Goal: Task Accomplishment & Management: Use online tool/utility

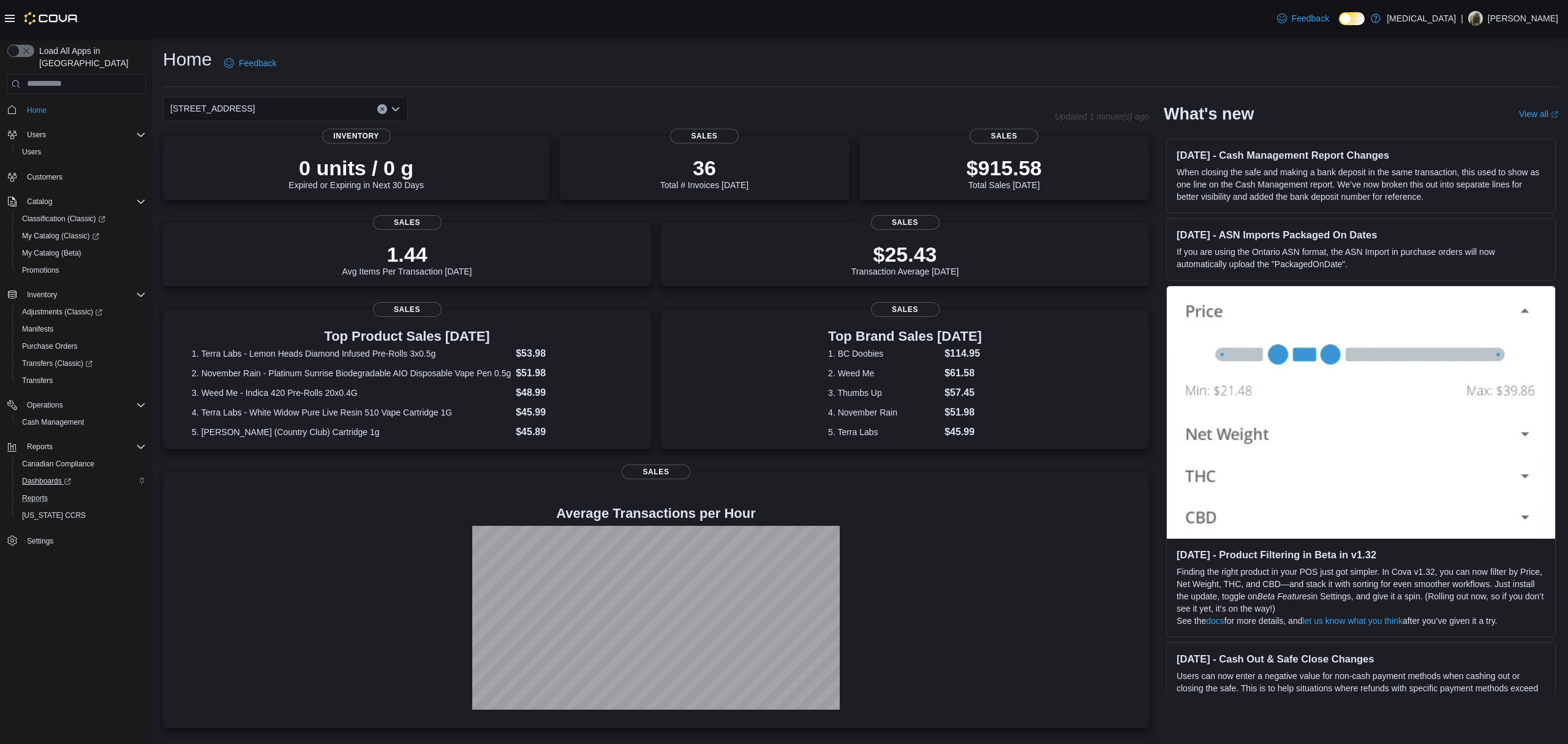
click at [33, 490] on button "Reports" at bounding box center [81, 498] width 138 height 17
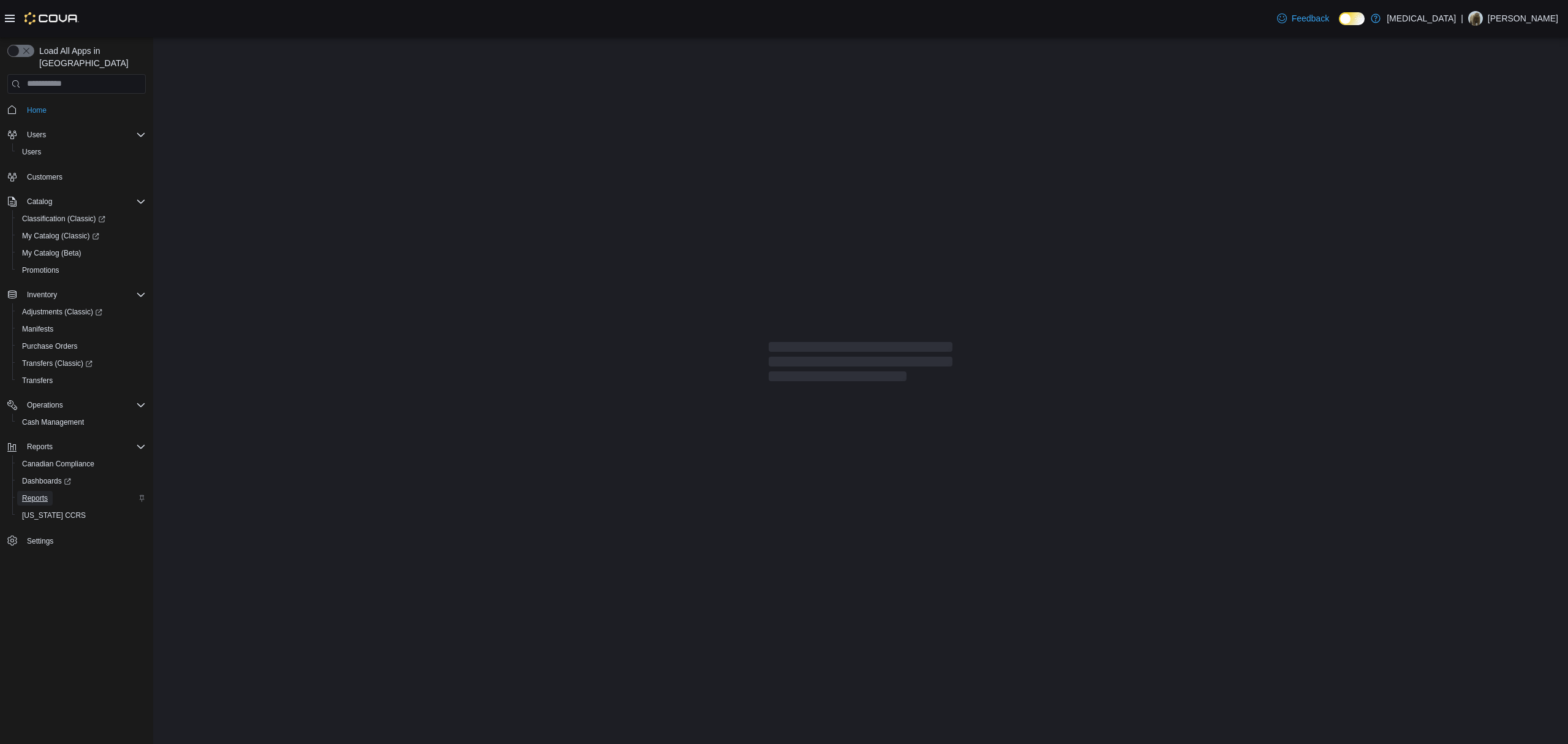
click at [30, 493] on span "Reports" at bounding box center [35, 498] width 26 height 10
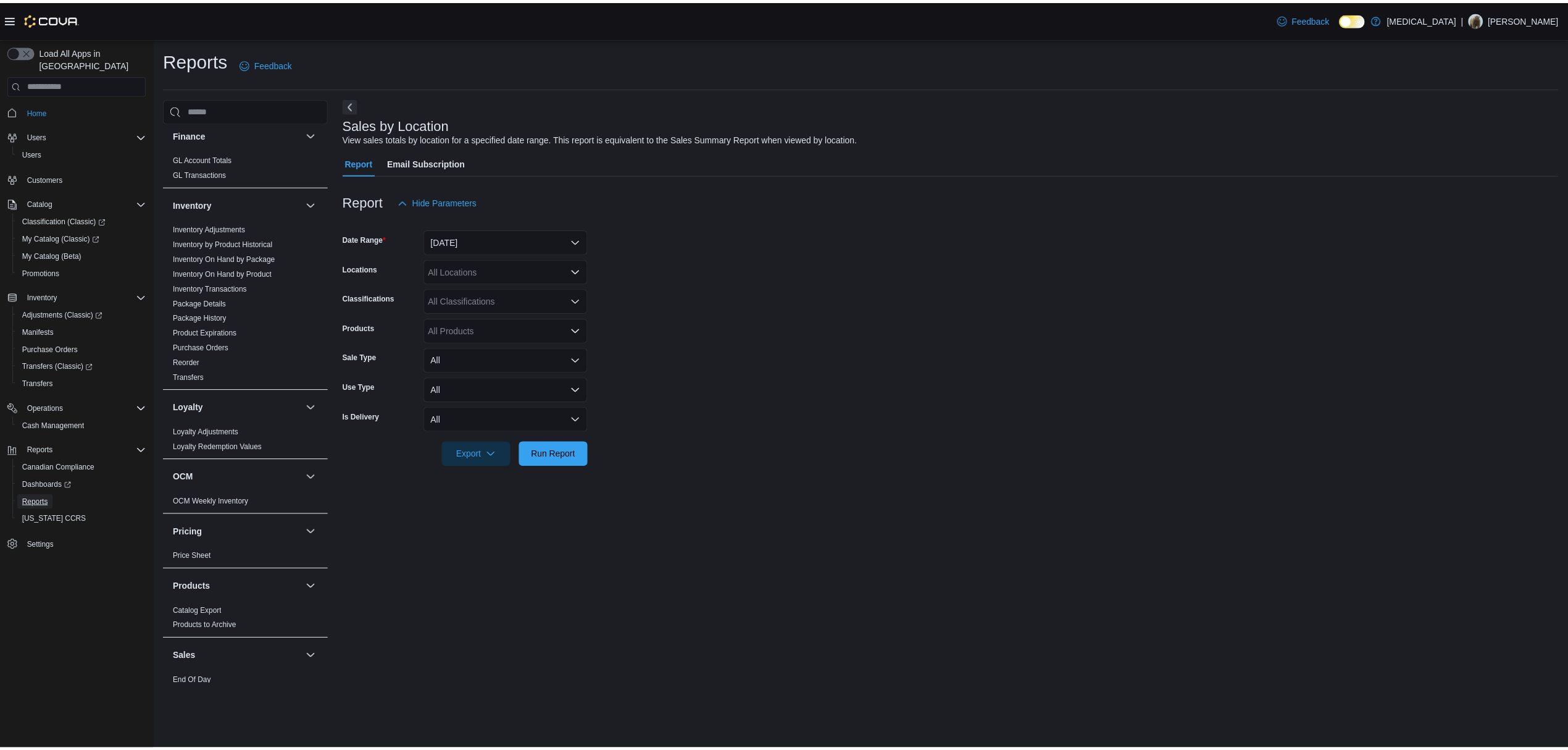
scroll to position [576, 0]
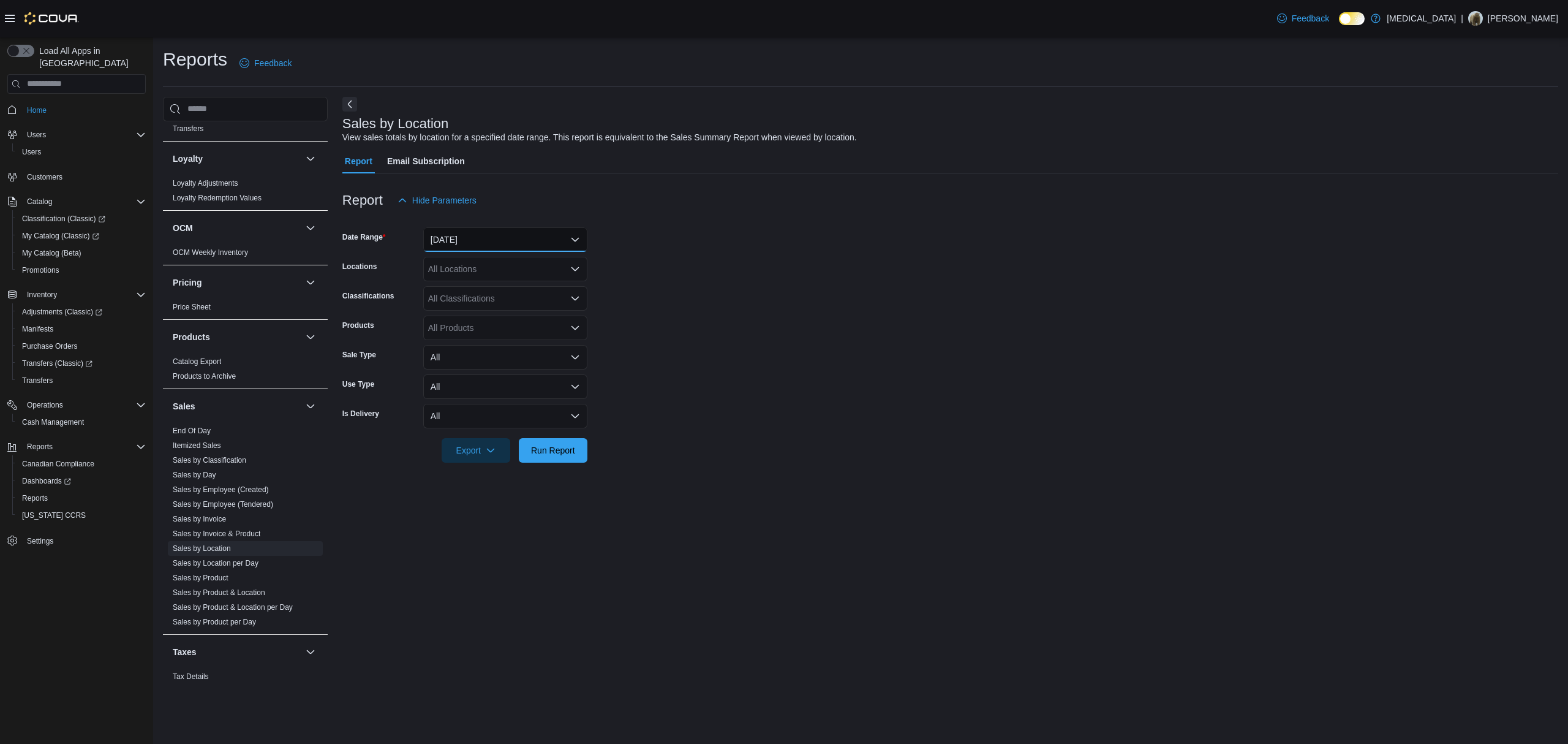
click at [481, 246] on button "[DATE]" at bounding box center [505, 239] width 164 height 24
click at [867, 356] on form "Date Range [DATE] Locations All Locations Classifications All Classifications P…" at bounding box center [950, 338] width 1216 height 250
click at [474, 249] on button "[DATE]" at bounding box center [505, 239] width 164 height 24
click at [468, 294] on span "[DATE]" at bounding box center [512, 288] width 140 height 14
click at [805, 365] on form "Date Range [DATE] Locations All Locations Classifications All Classifications P…" at bounding box center [950, 338] width 1216 height 250
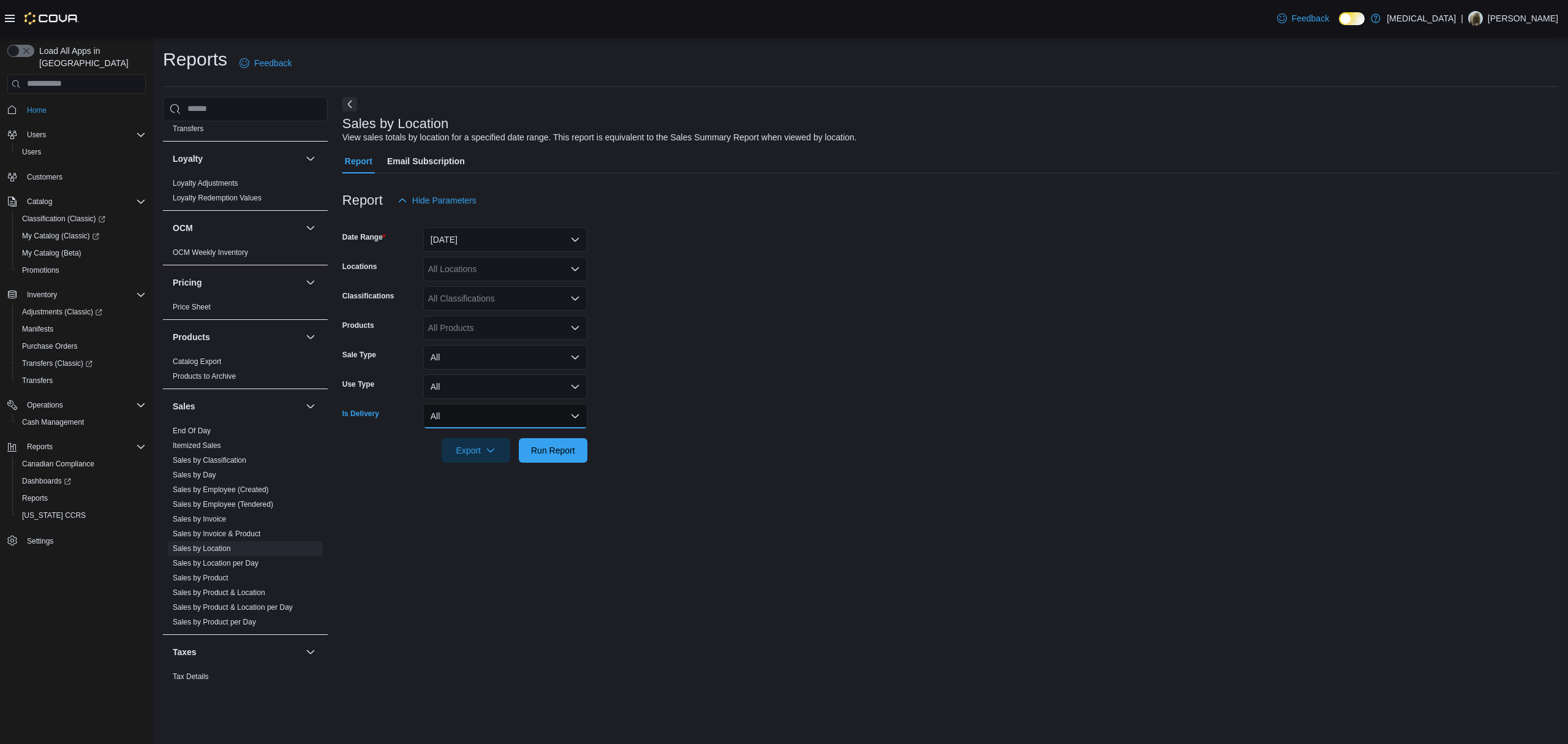
click at [549, 425] on button "All" at bounding box center [505, 416] width 164 height 24
click at [810, 439] on form "Date Range [DATE] Locations All Locations Classifications All Classifications P…" at bounding box center [950, 338] width 1216 height 250
click at [562, 453] on span "Run Report" at bounding box center [553, 450] width 44 height 12
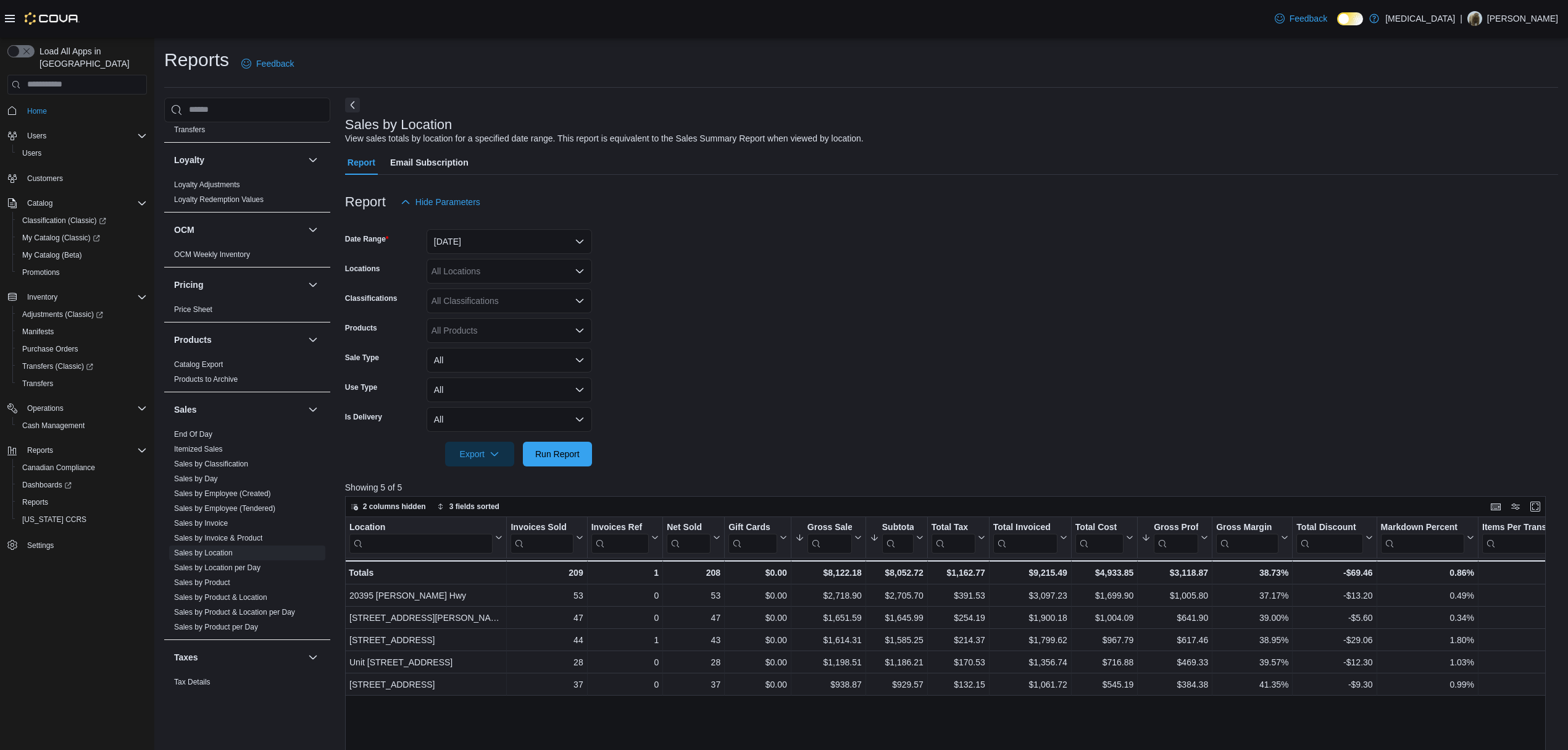
click at [946, 359] on form "Date Range [DATE] Locations All Locations Classifications All Classifications P…" at bounding box center [952, 340] width 1213 height 252
click at [1015, 449] on form "Date Range [DATE] Locations All Locations Classifications All Classifications P…" at bounding box center [952, 340] width 1213 height 252
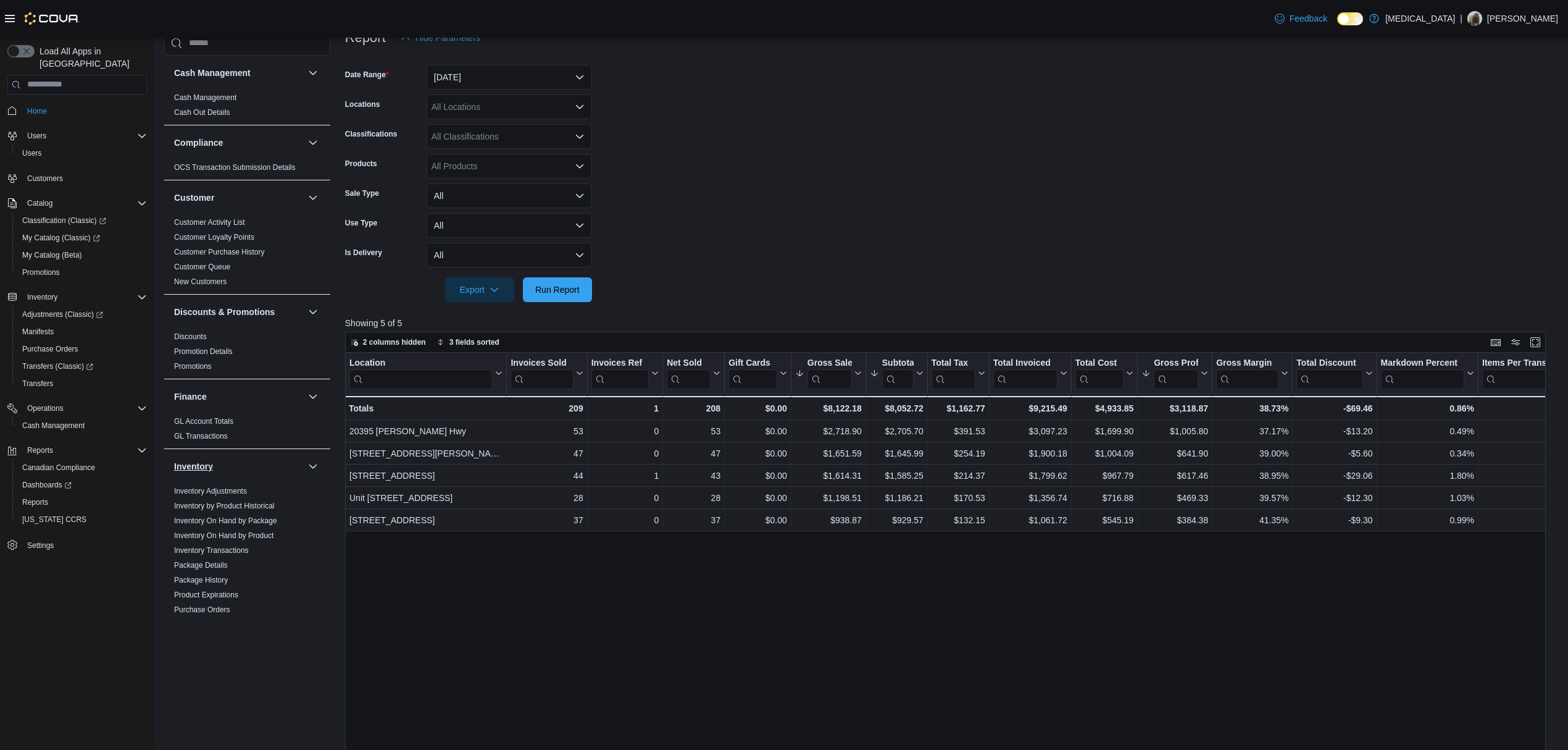
scroll to position [82, 0]
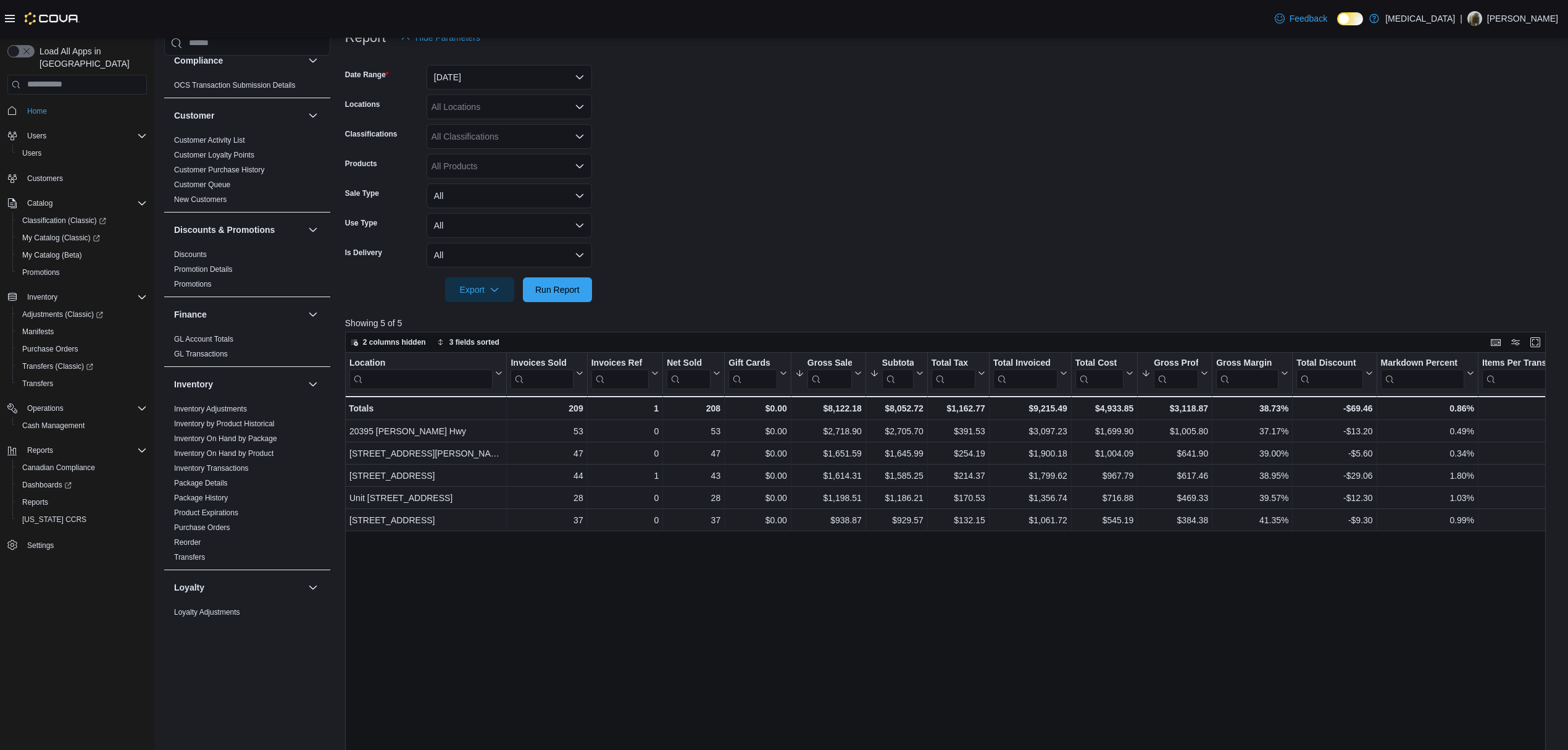
click at [836, 126] on form "Date Range [DATE] Locations All Locations Classifications All Classifications P…" at bounding box center [952, 176] width 1213 height 252
click at [233, 438] on link "Inventory On Hand by Package" at bounding box center [225, 438] width 103 height 8
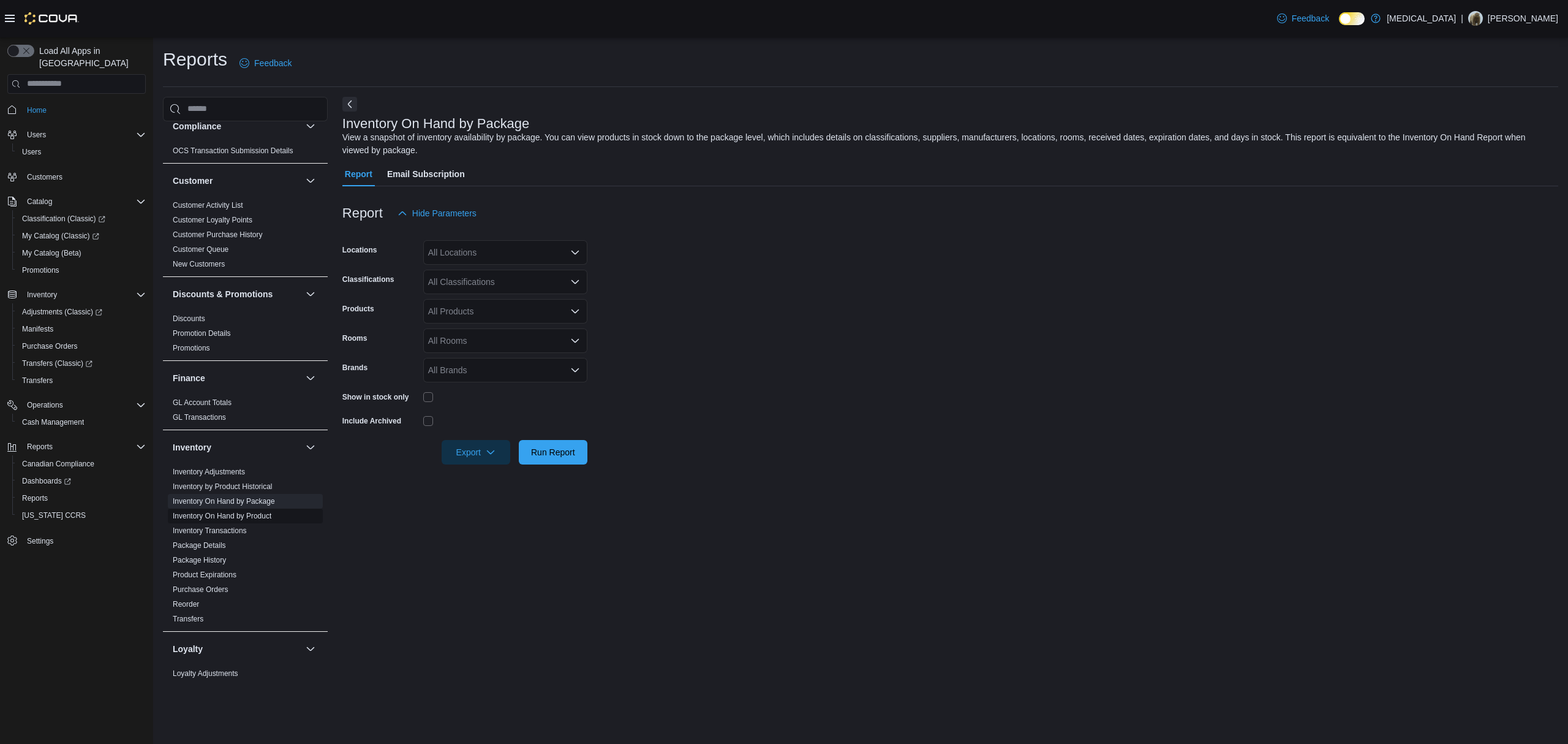
click at [227, 515] on link "Inventory On Hand by Product" at bounding box center [222, 515] width 98 height 8
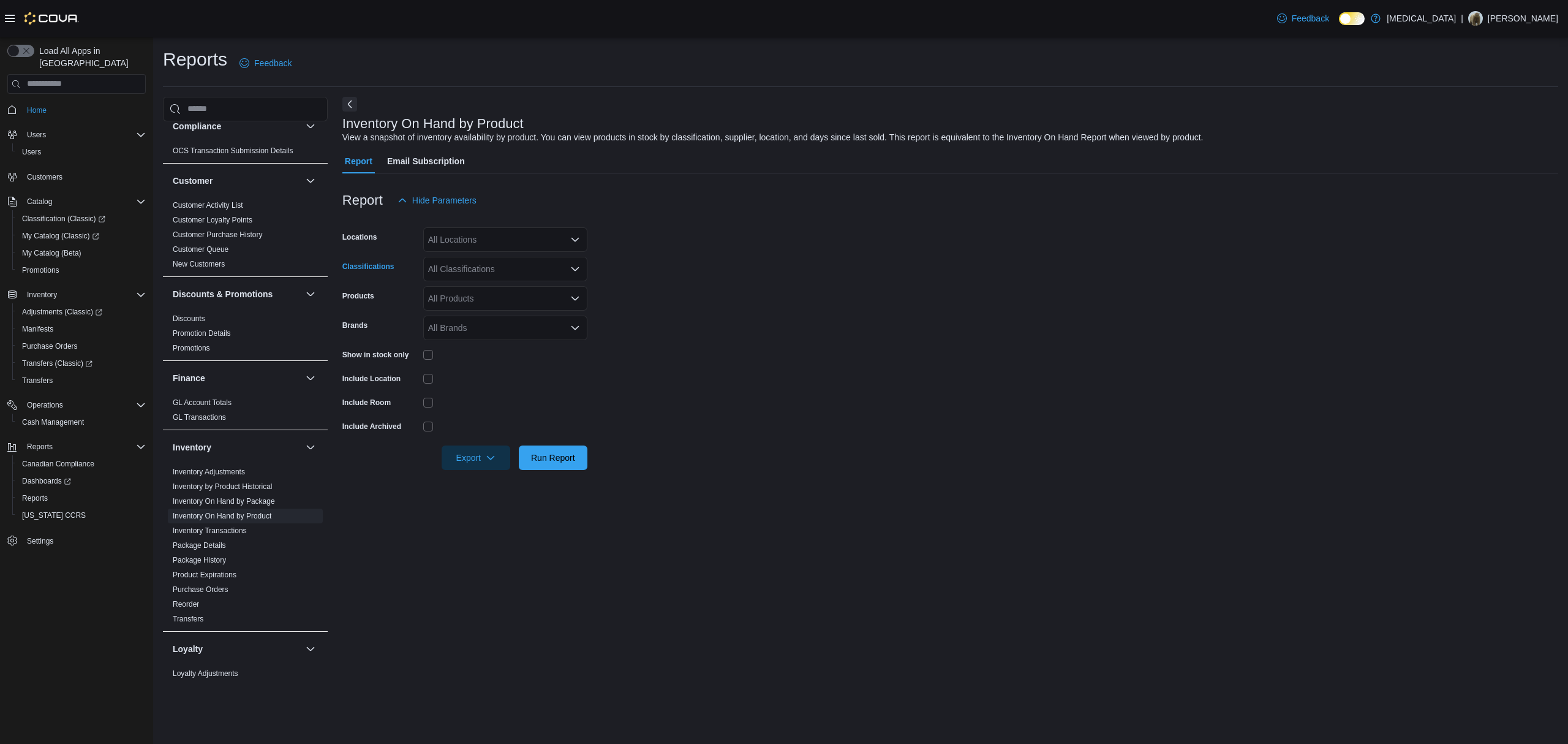
click at [546, 275] on div "All Classifications" at bounding box center [505, 269] width 164 height 24
click at [690, 311] on form "Locations All Locations Classifications All Classifications Products All Produc…" at bounding box center [950, 341] width 1216 height 257
click at [530, 269] on div "All Classifications" at bounding box center [505, 269] width 164 height 24
click at [468, 319] on span "Pre-Roll" at bounding box center [465, 325] width 31 height 12
click at [716, 294] on form "Locations All Locations Classifications Pre-Roll Combo box. Selected. Pre-Roll.…" at bounding box center [950, 341] width 1216 height 257
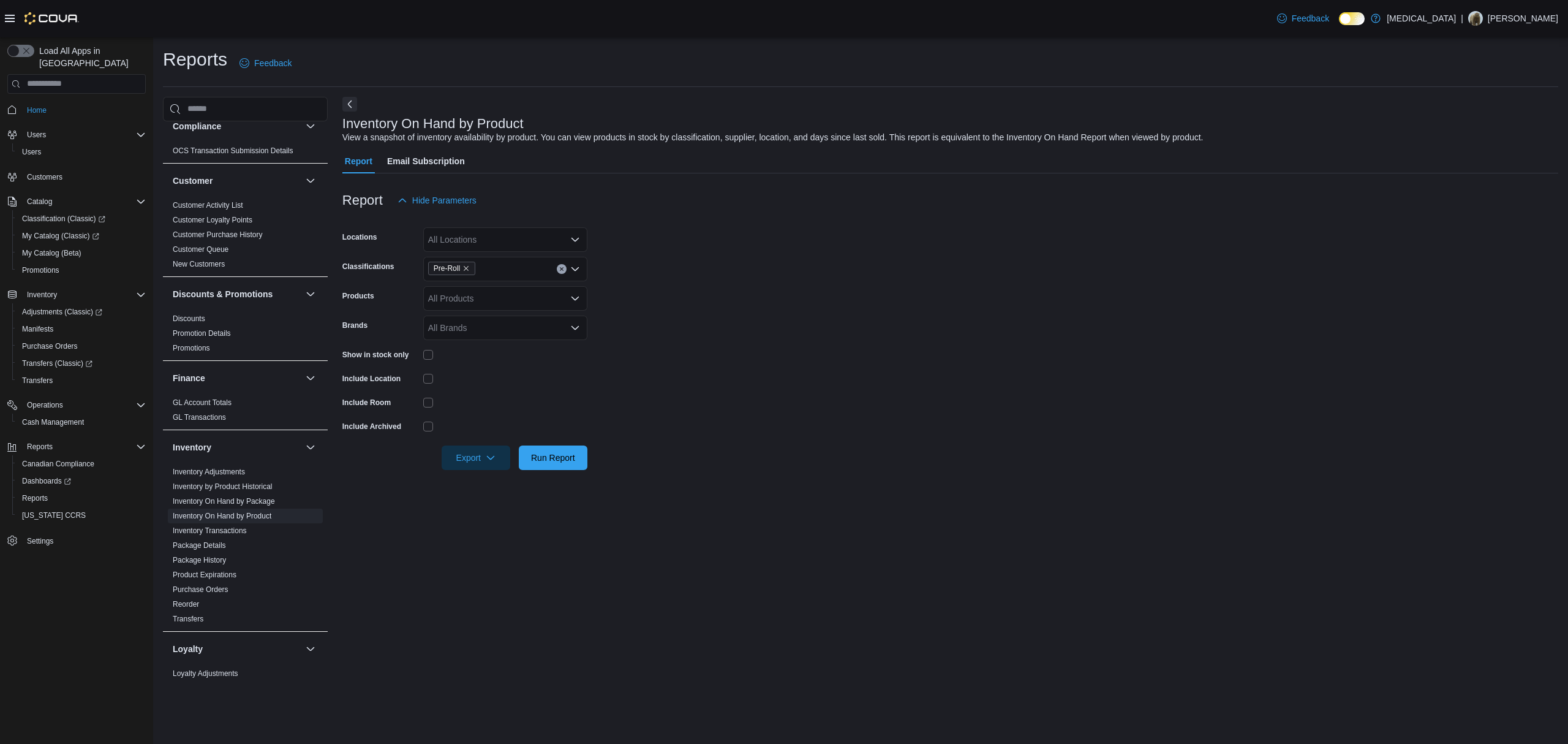
click at [468, 240] on div "All Locations" at bounding box center [505, 239] width 164 height 24
click at [817, 290] on form "Locations All Locations Combo box. Selected. Combo box input. All Locations. Ty…" at bounding box center [950, 341] width 1216 height 257
click at [537, 238] on div "All Locations" at bounding box center [505, 239] width 164 height 24
drag, startPoint x: 503, startPoint y: 307, endPoint x: 642, endPoint y: 307, distance: 139.0
click at [503, 307] on button "[STREET_ADDRESS]" at bounding box center [505, 313] width 164 height 17
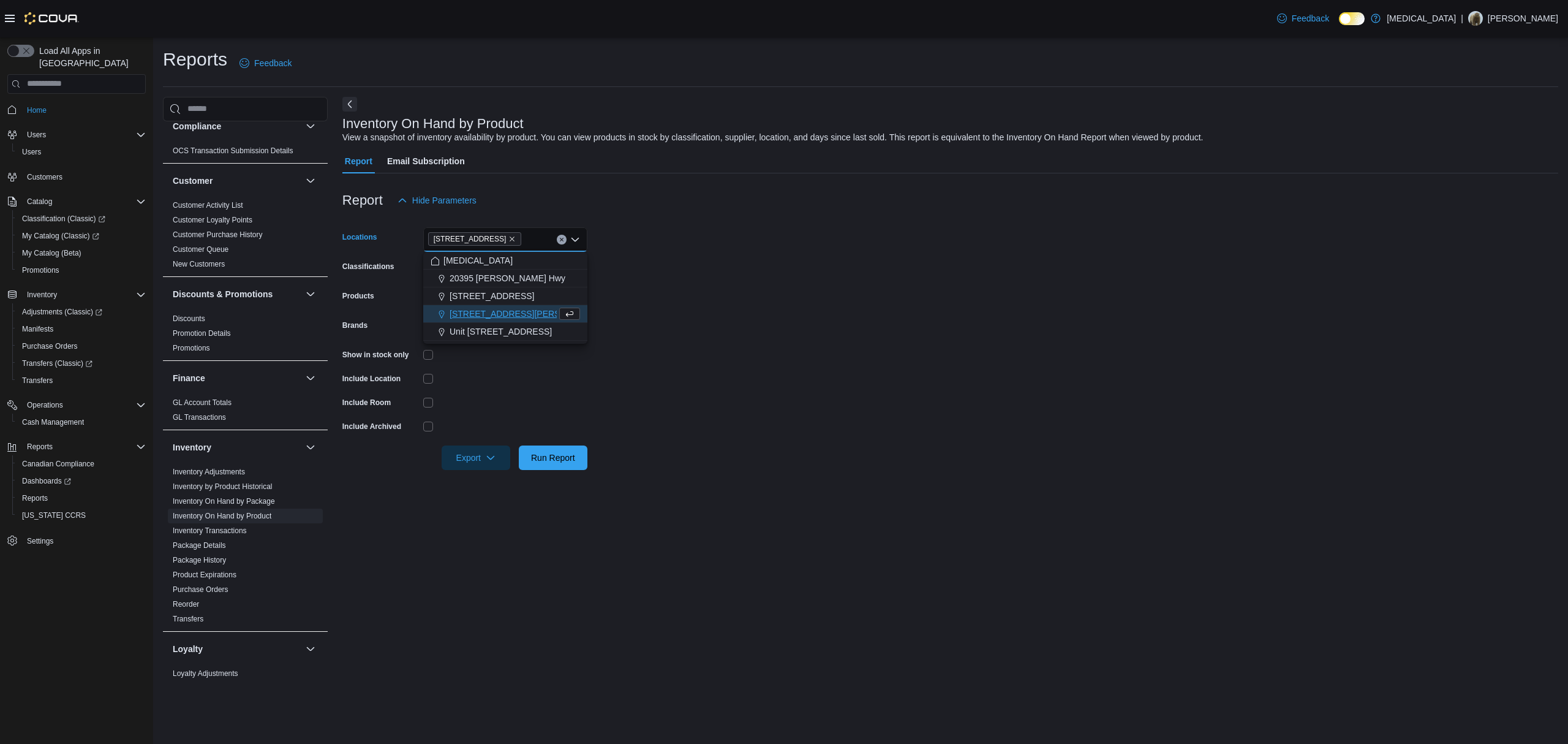
click at [804, 307] on form "Locations [STREET_ADDRESS] Selected. [STREET_ADDRESS] Press Backspace to delete…" at bounding box center [950, 341] width 1216 height 257
drag, startPoint x: 1005, startPoint y: 441, endPoint x: 738, endPoint y: 487, distance: 270.9
click at [1000, 436] on div at bounding box center [950, 440] width 1216 height 10
click at [459, 450] on span "Export" at bounding box center [475, 457] width 54 height 24
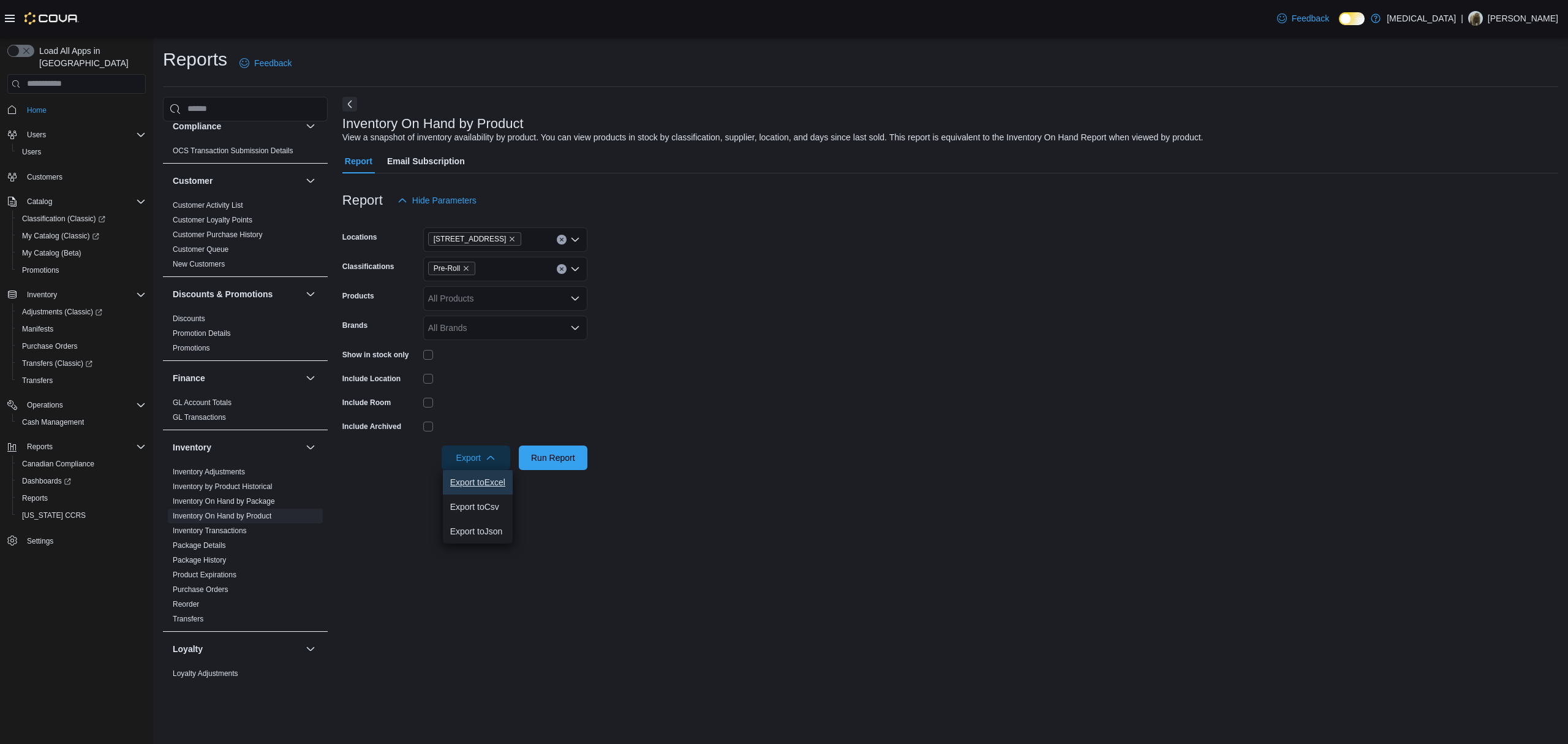
click at [484, 487] on button "Export to Excel" at bounding box center [478, 482] width 70 height 24
click at [471, 269] on span "Pre-Roll" at bounding box center [452, 269] width 47 height 14
click at [468, 266] on icon "Remove Pre-Roll from selection in this group" at bounding box center [466, 269] width 8 height 8
click at [468, 320] on span "Edibles" at bounding box center [463, 323] width 28 height 12
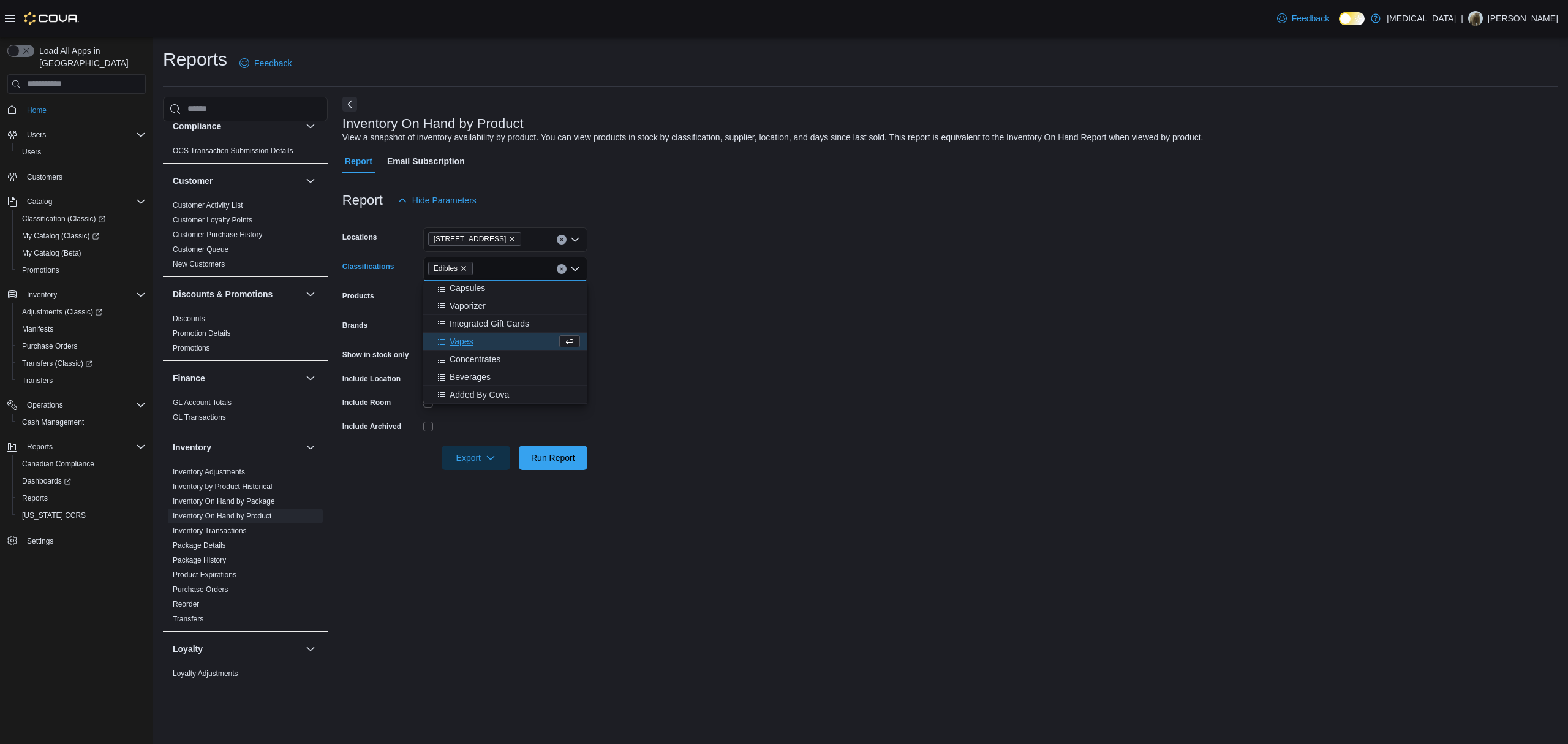
scroll to position [179, 0]
click at [655, 440] on div at bounding box center [950, 440] width 1216 height 10
click at [459, 462] on span "Export" at bounding box center [475, 457] width 54 height 24
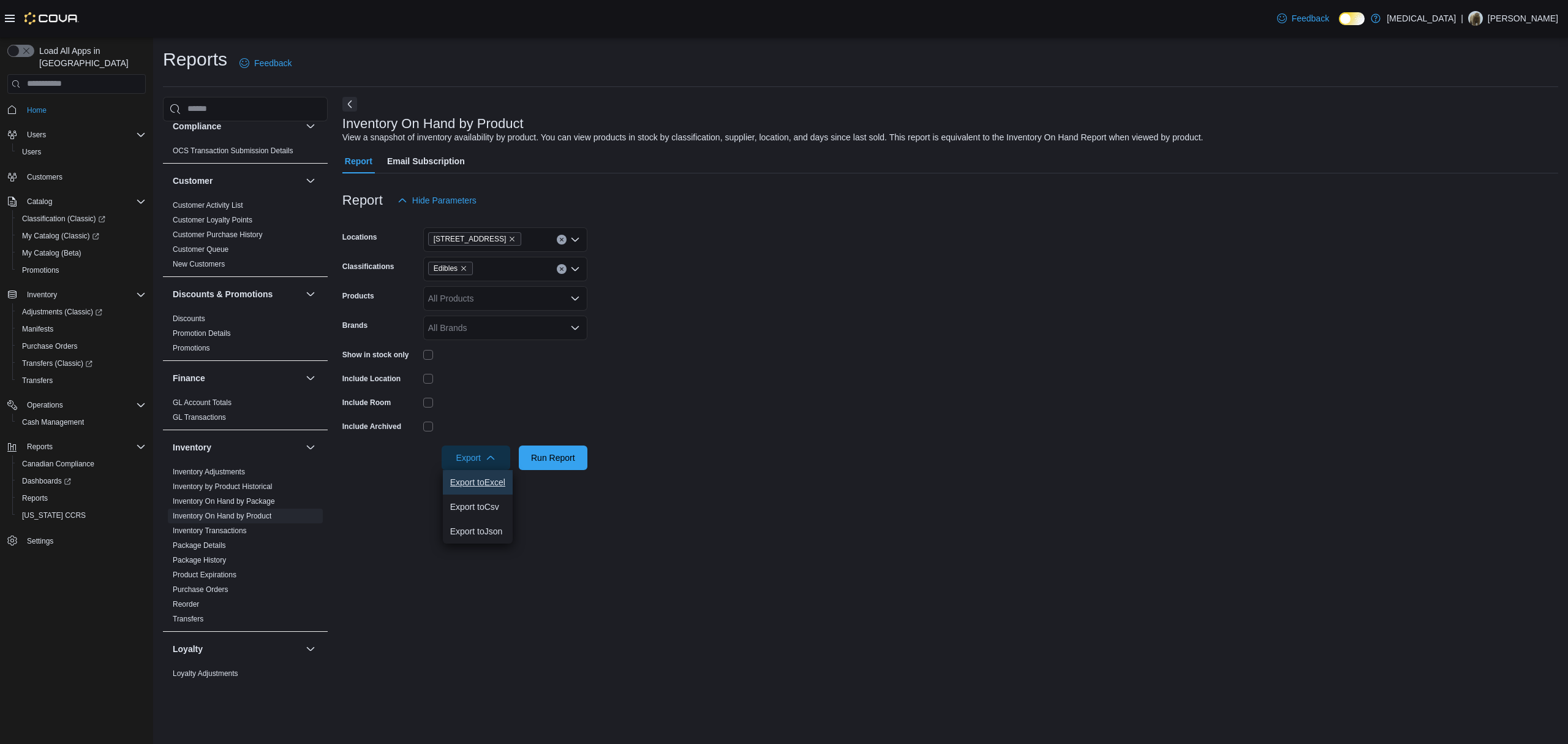
click at [498, 481] on span "Export to Excel" at bounding box center [478, 482] width 55 height 10
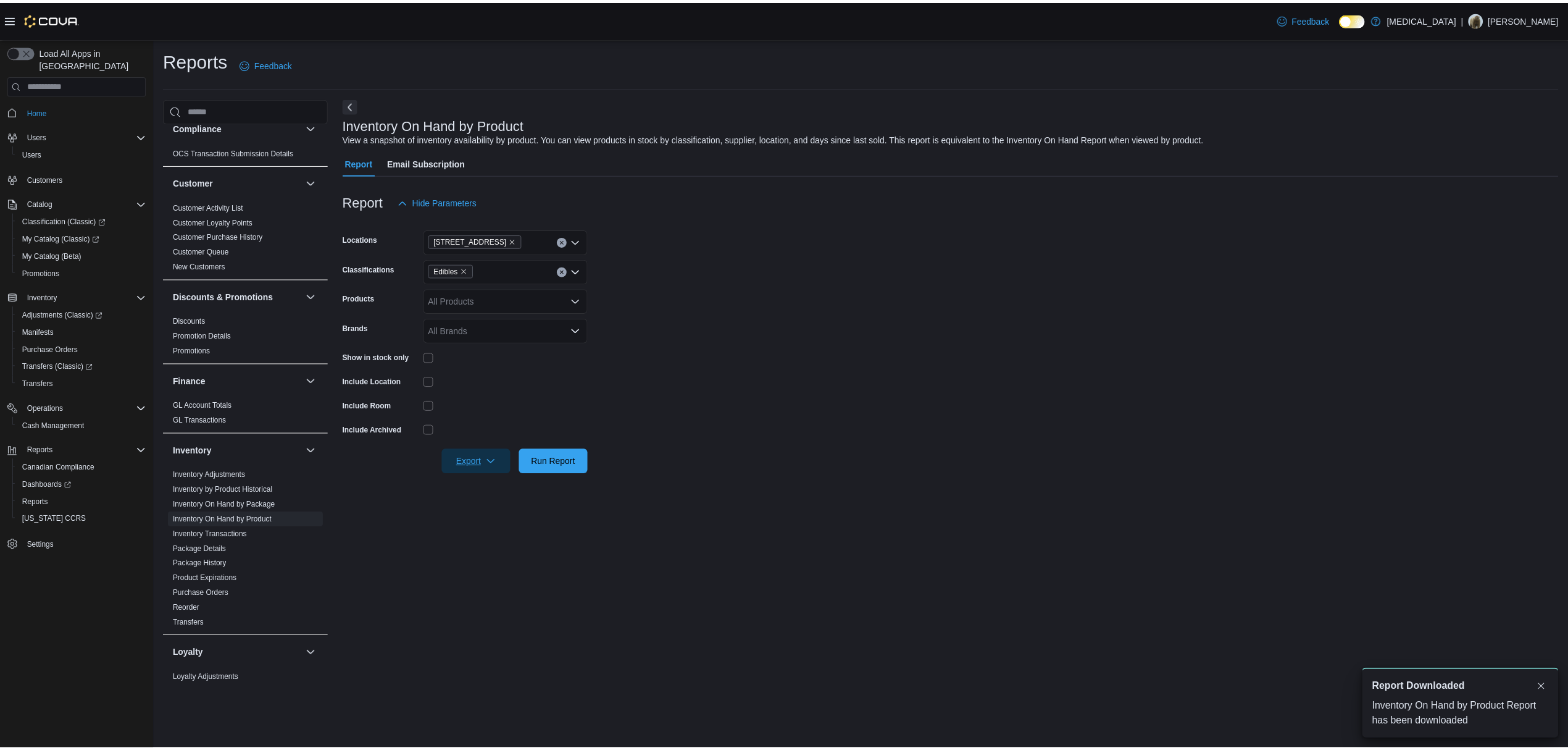
scroll to position [0, 0]
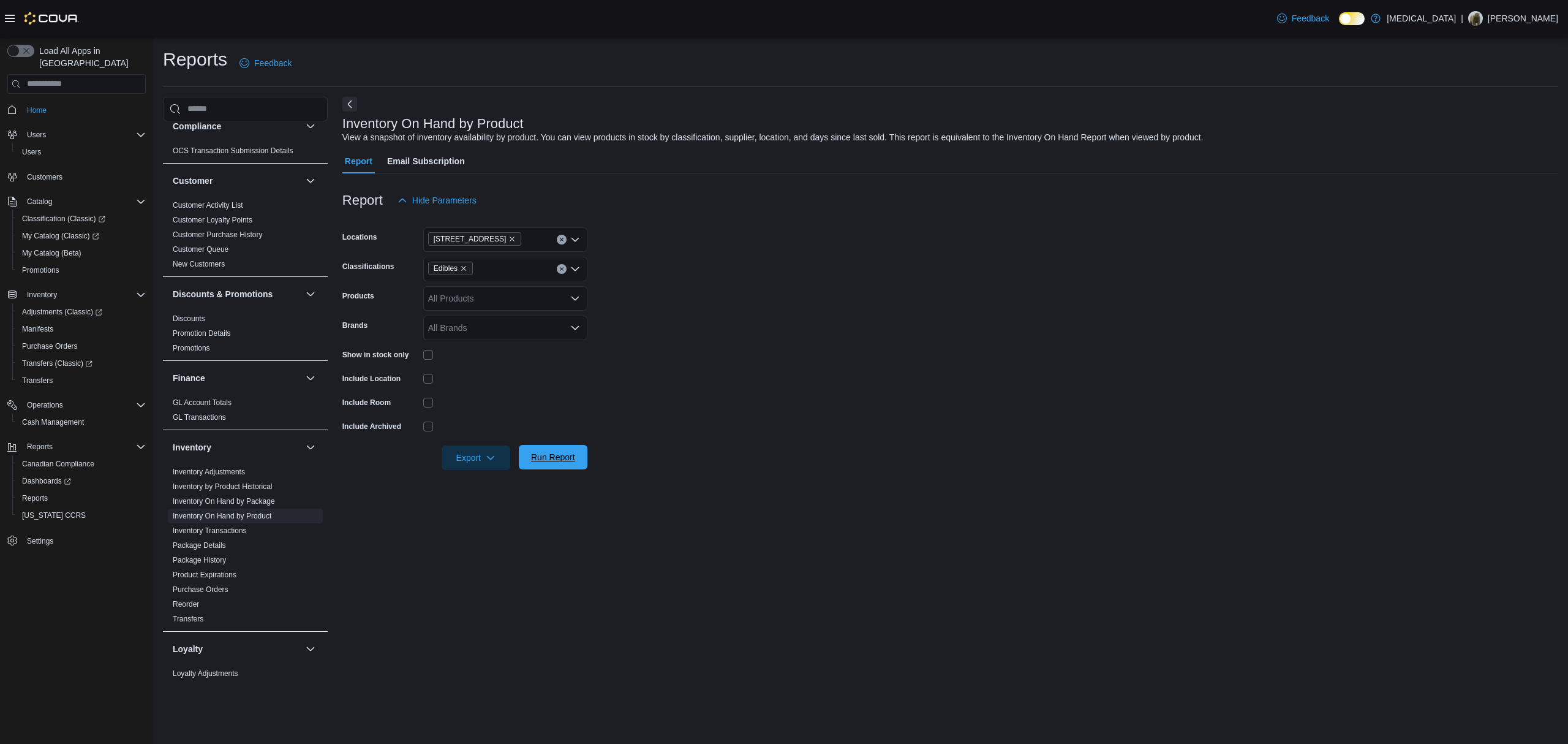
click at [523, 456] on button "Run Report" at bounding box center [553, 457] width 69 height 24
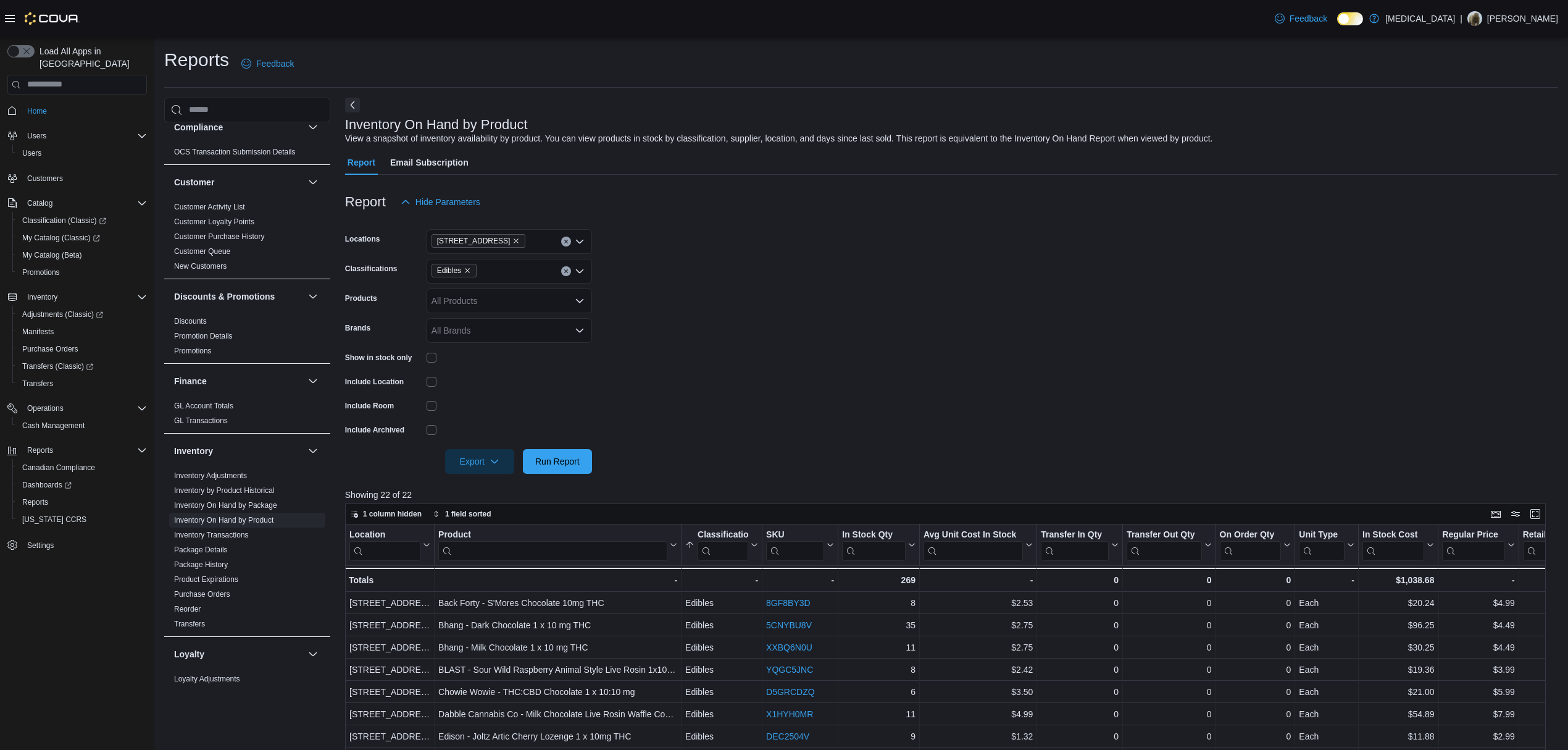
drag, startPoint x: 908, startPoint y: 273, endPoint x: 779, endPoint y: 359, distance: 155.0
click at [908, 273] on form "Locations [STREET_ADDRESS] Classifications Edibles Products All Products Brands…" at bounding box center [952, 344] width 1213 height 259
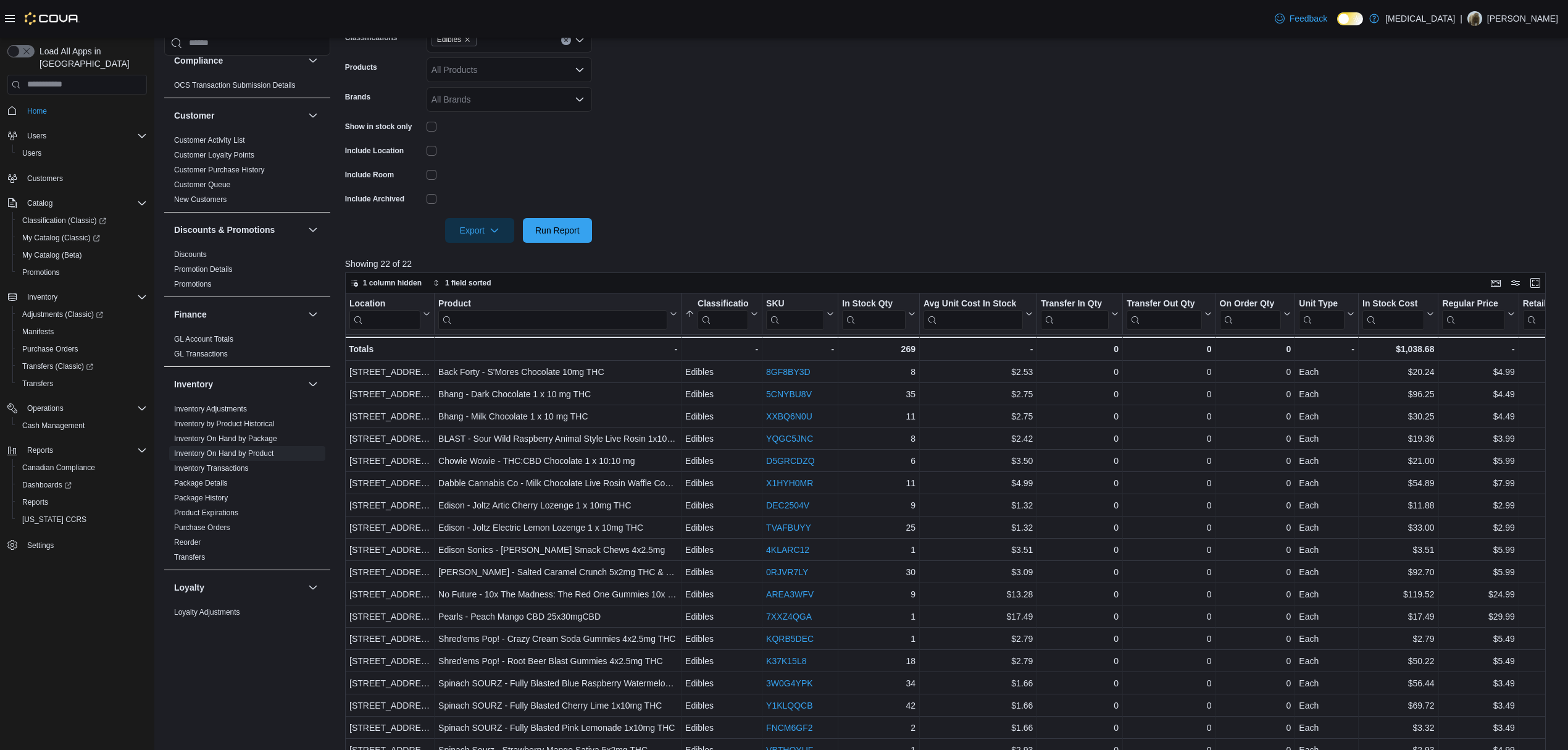
scroll to position [363, 0]
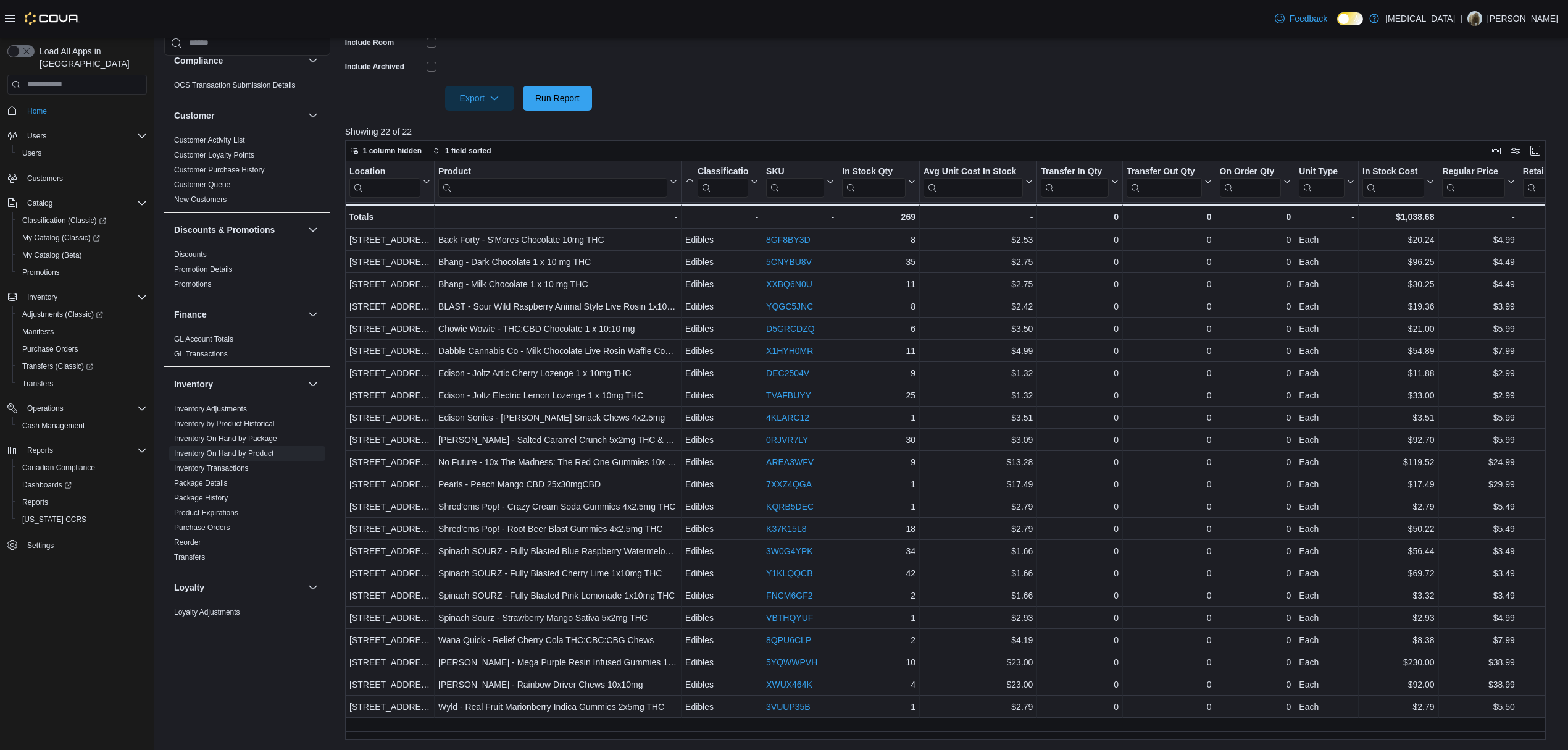
click at [275, 671] on div "Cash Management Cash Management Cash Out Details Compliance OCS Transaction Sub…" at bounding box center [247, 368] width 166 height 675
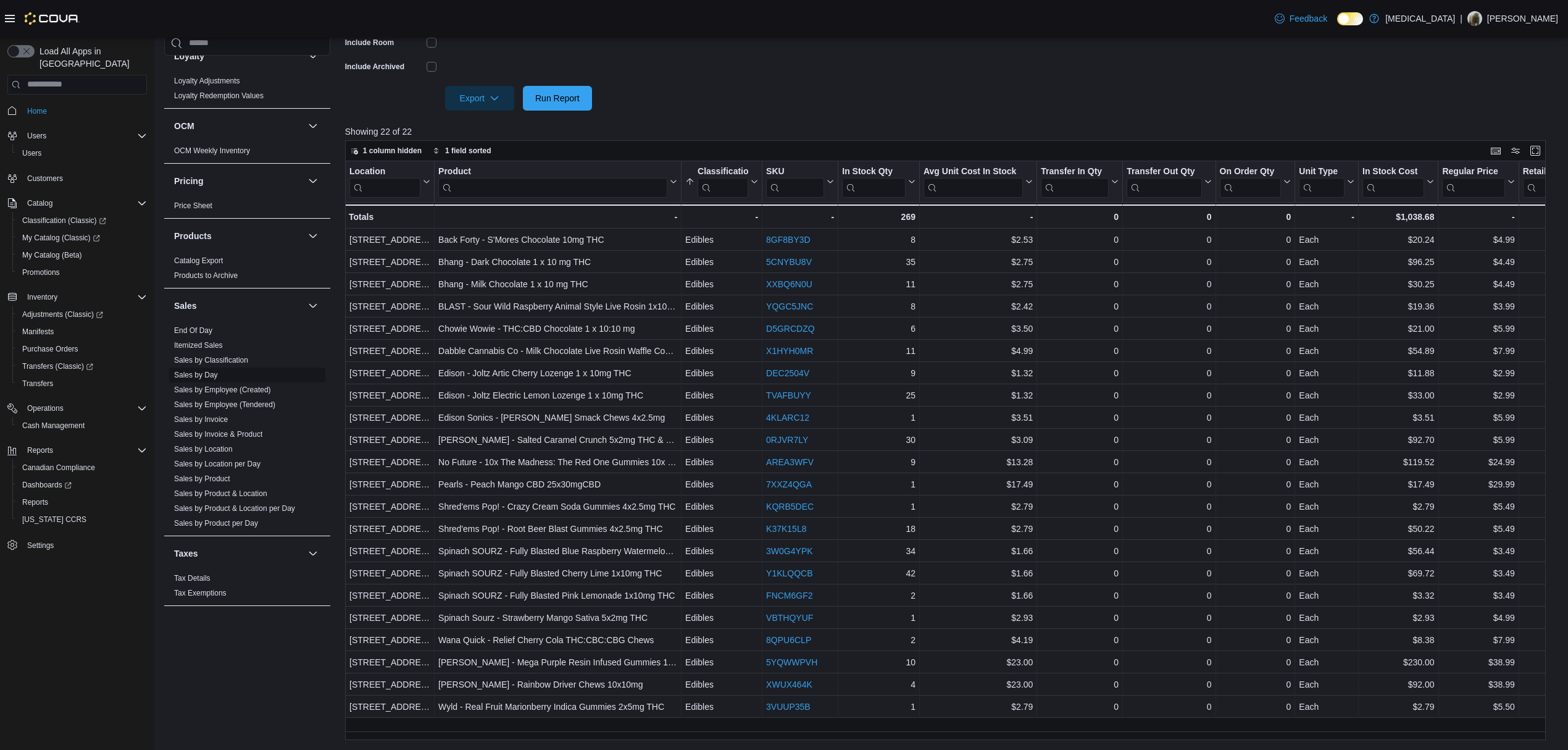
click at [220, 446] on link "Sales by Location" at bounding box center [203, 449] width 59 height 8
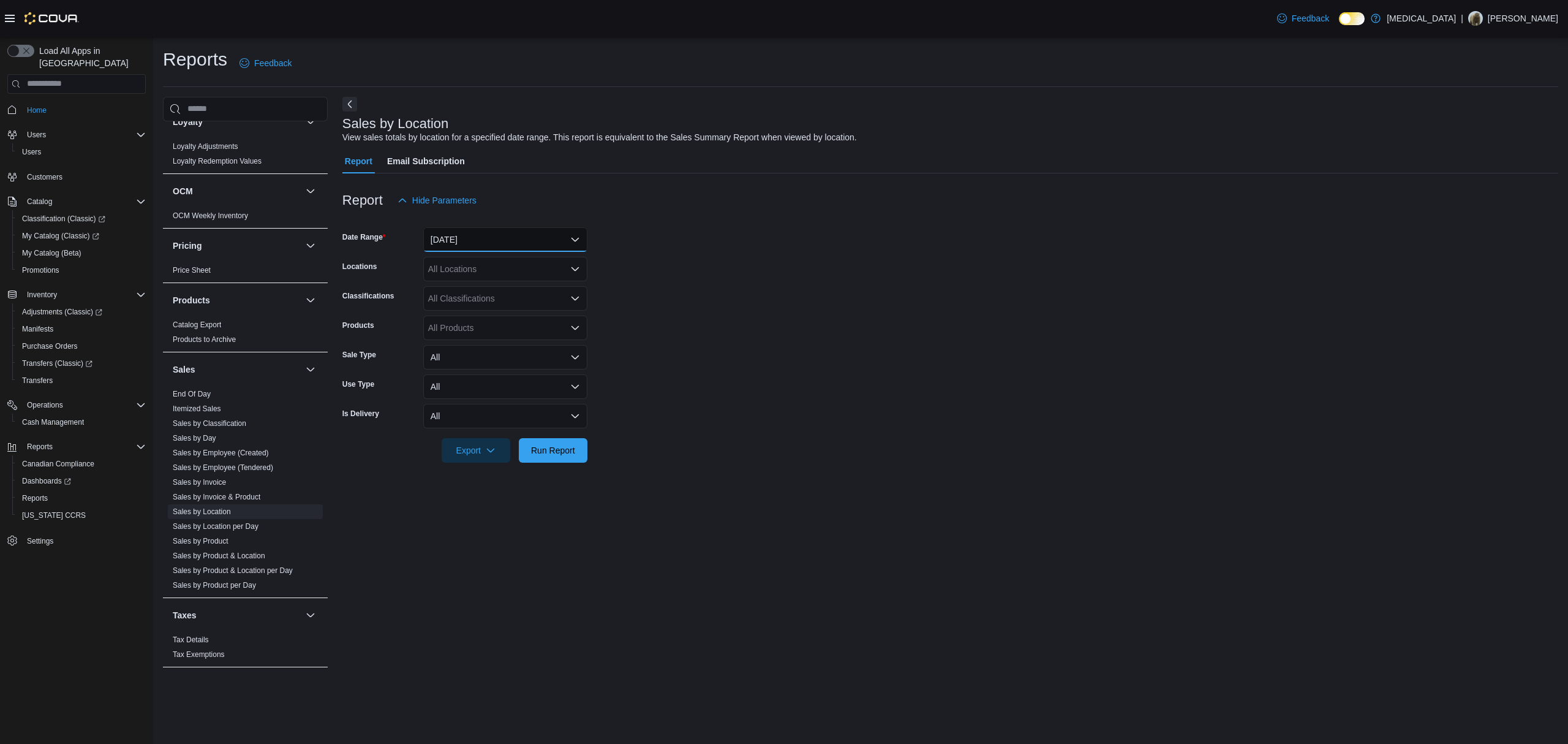
click at [503, 239] on button "[DATE]" at bounding box center [505, 239] width 164 height 24
click at [485, 294] on span "[DATE]" at bounding box center [512, 288] width 140 height 14
click at [812, 251] on form "Date Range [DATE] Locations All Locations Classifications All Classifications P…" at bounding box center [950, 338] width 1216 height 250
click at [562, 456] on span "Run Report" at bounding box center [552, 450] width 54 height 24
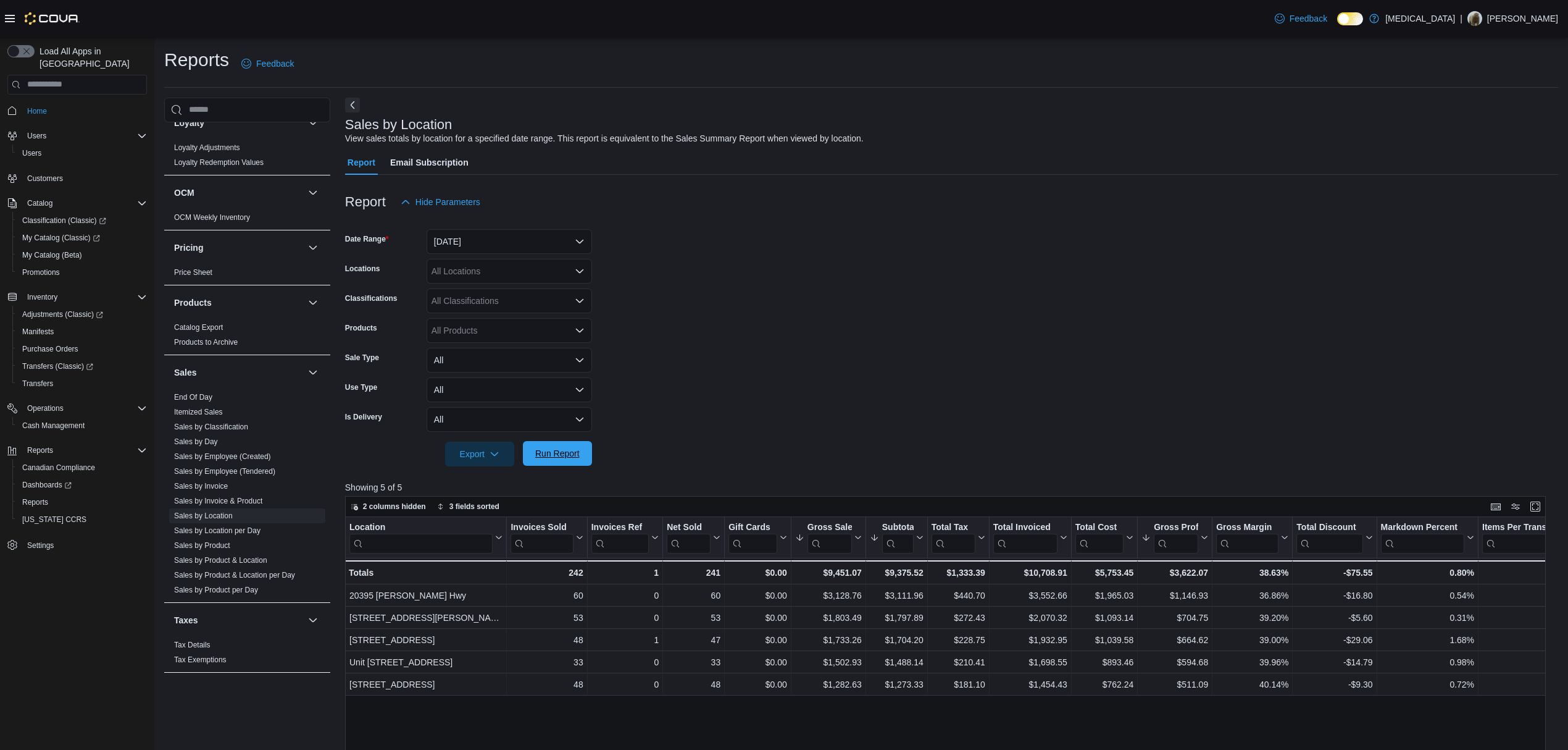
click at [553, 450] on span "Run Report" at bounding box center [557, 453] width 44 height 12
click at [515, 452] on div "Export" at bounding box center [483, 454] width 76 height 24
click at [529, 452] on button "Run Report" at bounding box center [557, 453] width 69 height 24
click at [577, 455] on span "Run Report" at bounding box center [557, 453] width 44 height 12
click at [536, 231] on button "[DATE]" at bounding box center [509, 241] width 165 height 24
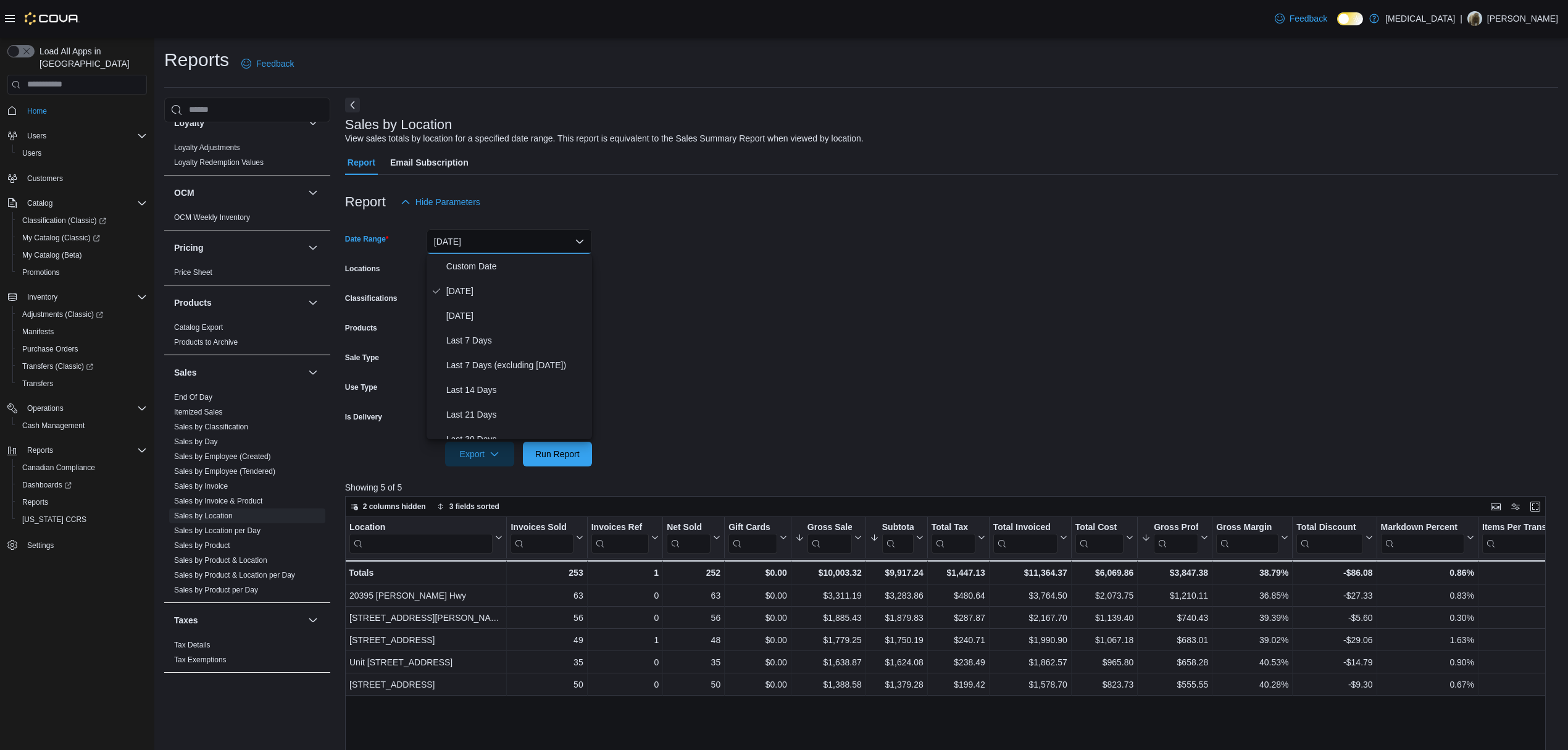
click at [638, 216] on div at bounding box center [952, 221] width 1213 height 14
click at [593, 446] on form "Date Range [DATE] Locations All Locations Classifications All Classifications P…" at bounding box center [952, 340] width 1213 height 252
click at [586, 447] on button "Run Report" at bounding box center [557, 453] width 69 height 24
click at [846, 385] on form "Date Range [DATE] Locations All Locations Classifications All Classifications P…" at bounding box center [952, 340] width 1213 height 252
drag, startPoint x: 972, startPoint y: 285, endPoint x: 943, endPoint y: 300, distance: 32.6
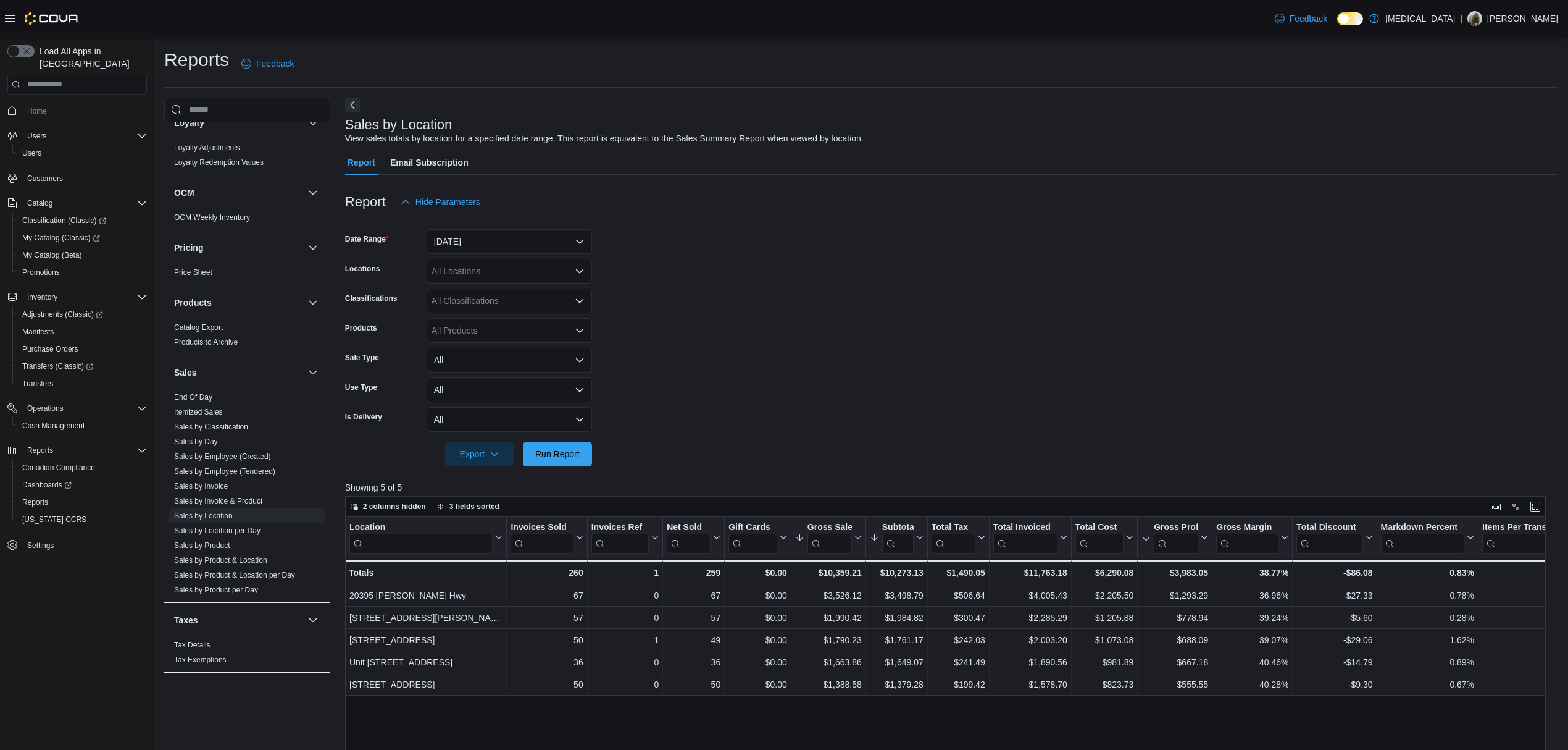
click at [953, 288] on form "Date Range [DATE] Locations All Locations Classifications All Classifications P…" at bounding box center [952, 340] width 1213 height 252
click at [579, 455] on span "Run Report" at bounding box center [557, 453] width 44 height 12
click at [532, 468] on div at bounding box center [952, 473] width 1213 height 14
click at [541, 446] on span "Run Report" at bounding box center [557, 453] width 54 height 24
click at [564, 443] on span "Run Report" at bounding box center [557, 453] width 54 height 24
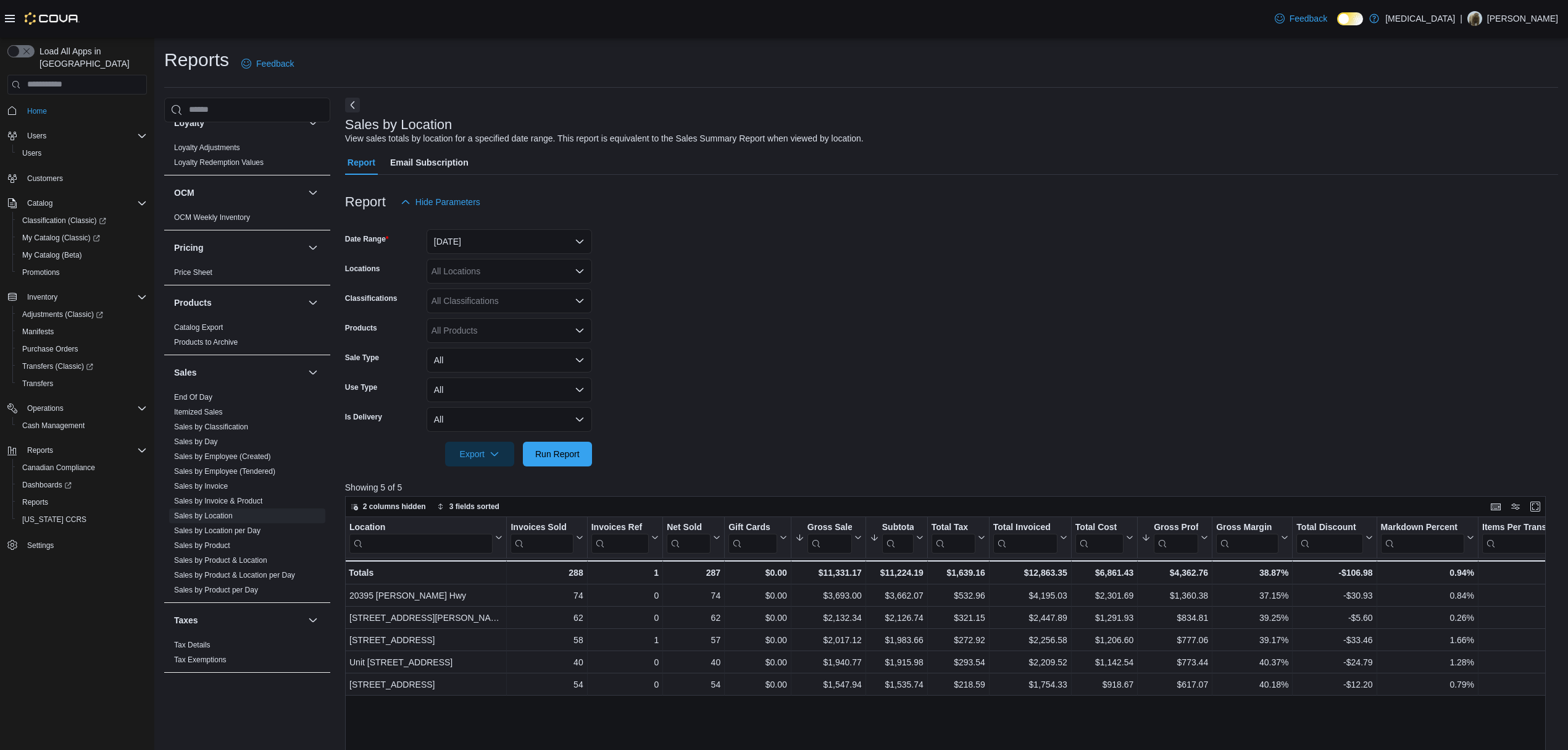
click at [863, 257] on form "Date Range [DATE] Locations All Locations Classifications All Classifications P…" at bounding box center [952, 340] width 1213 height 252
click at [559, 443] on span "Run Report" at bounding box center [557, 453] width 54 height 24
click at [628, 423] on form "Date Range [DATE] Locations All Locations Classifications All Classifications P…" at bounding box center [952, 340] width 1213 height 252
click at [564, 455] on span "Run Report" at bounding box center [557, 453] width 44 height 12
